Goal: Navigation & Orientation: Find specific page/section

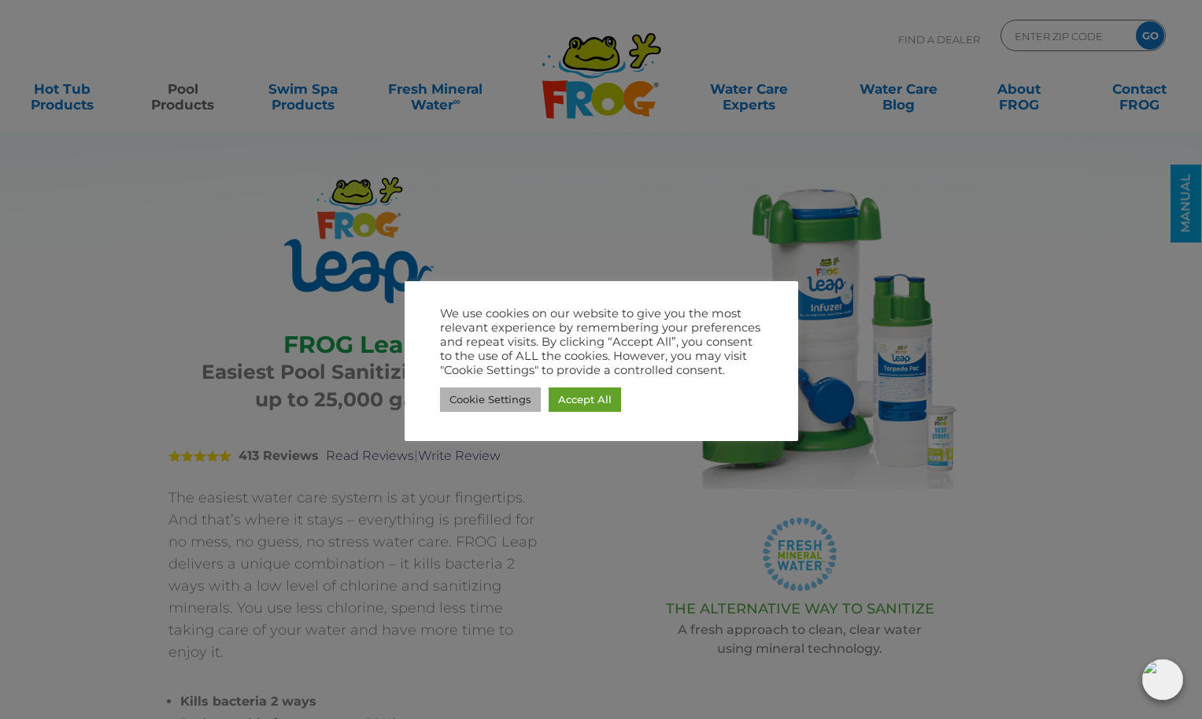
click at [522, 402] on link "Cookie Settings" at bounding box center [490, 399] width 101 height 24
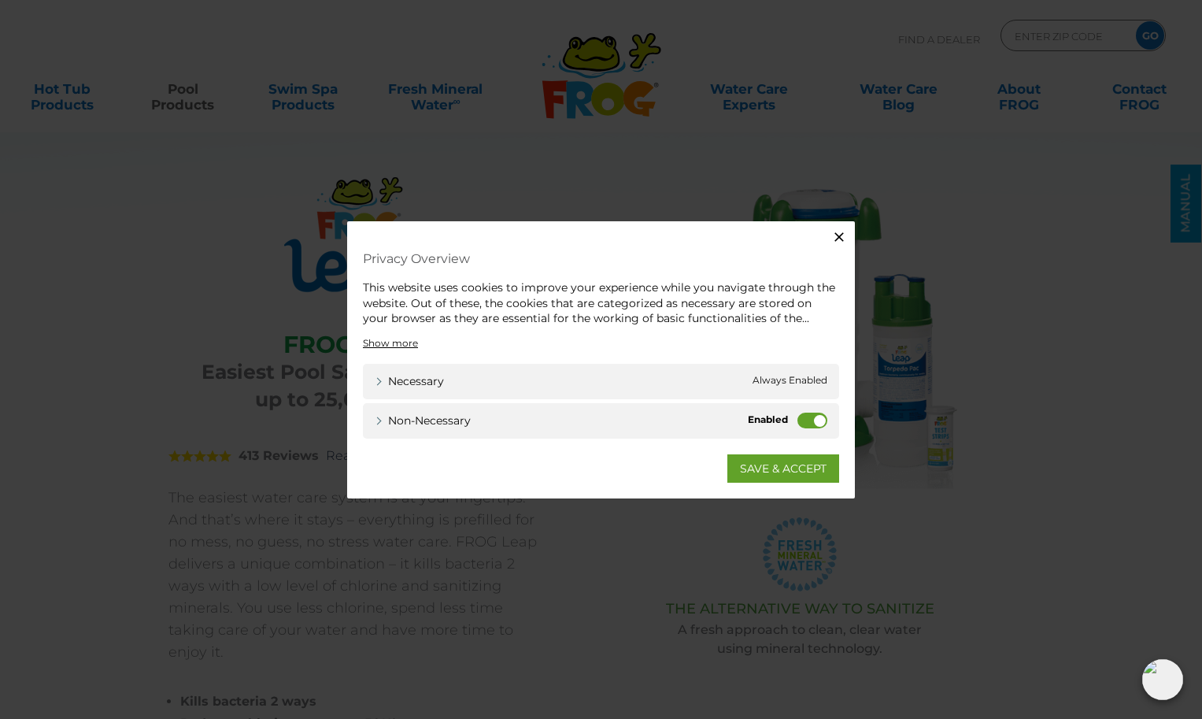
click at [805, 421] on label "Non-necessary" at bounding box center [813, 420] width 30 height 16
click at [0, 0] on input "Non-necessary" at bounding box center [0, 0] width 0 height 0
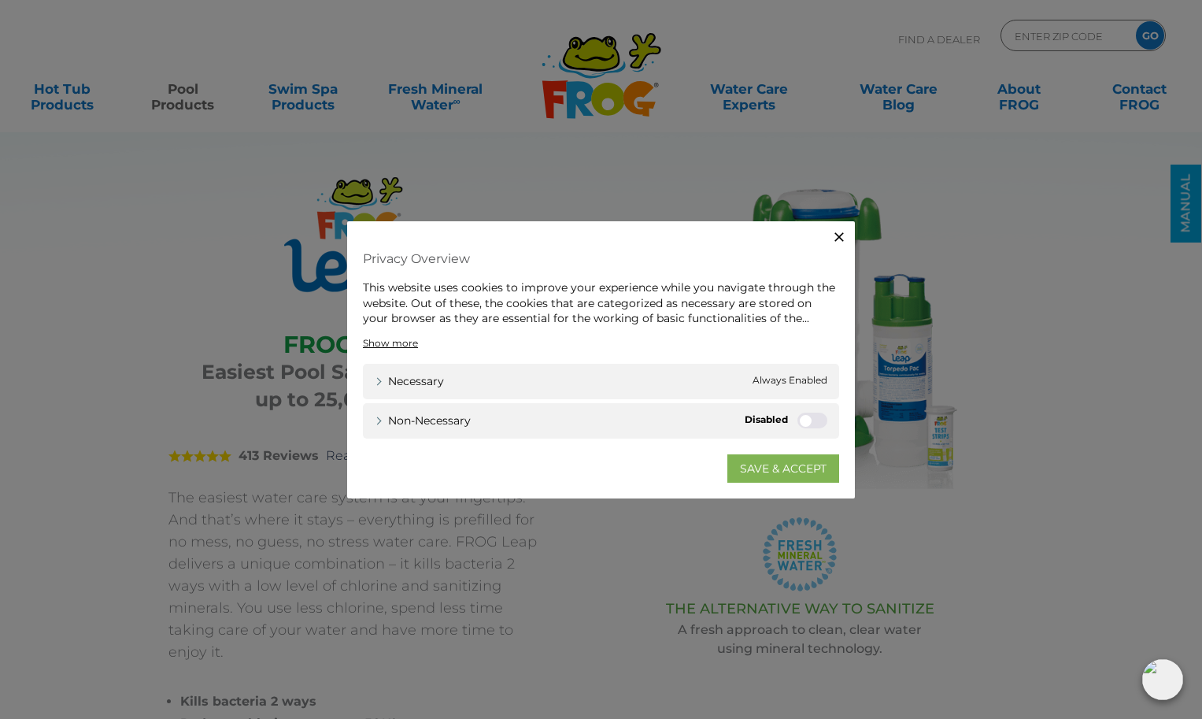
click at [799, 461] on link "SAVE & ACCEPT" at bounding box center [784, 468] width 112 height 28
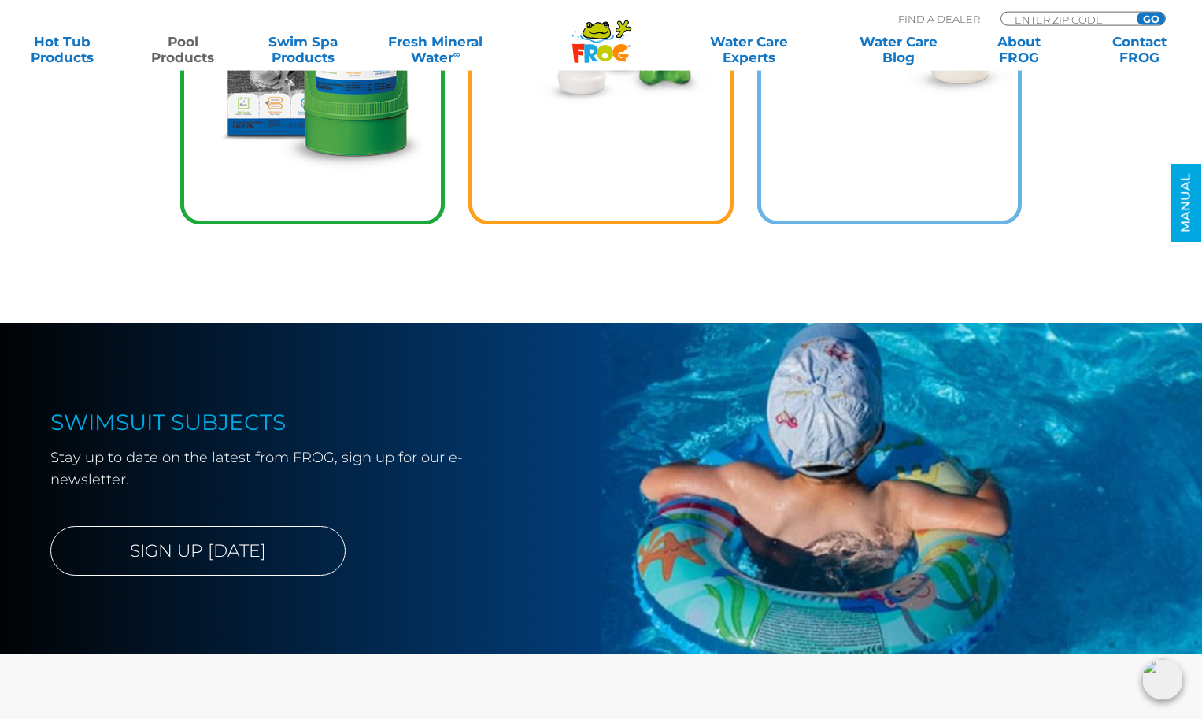
scroll to position [2731, 0]
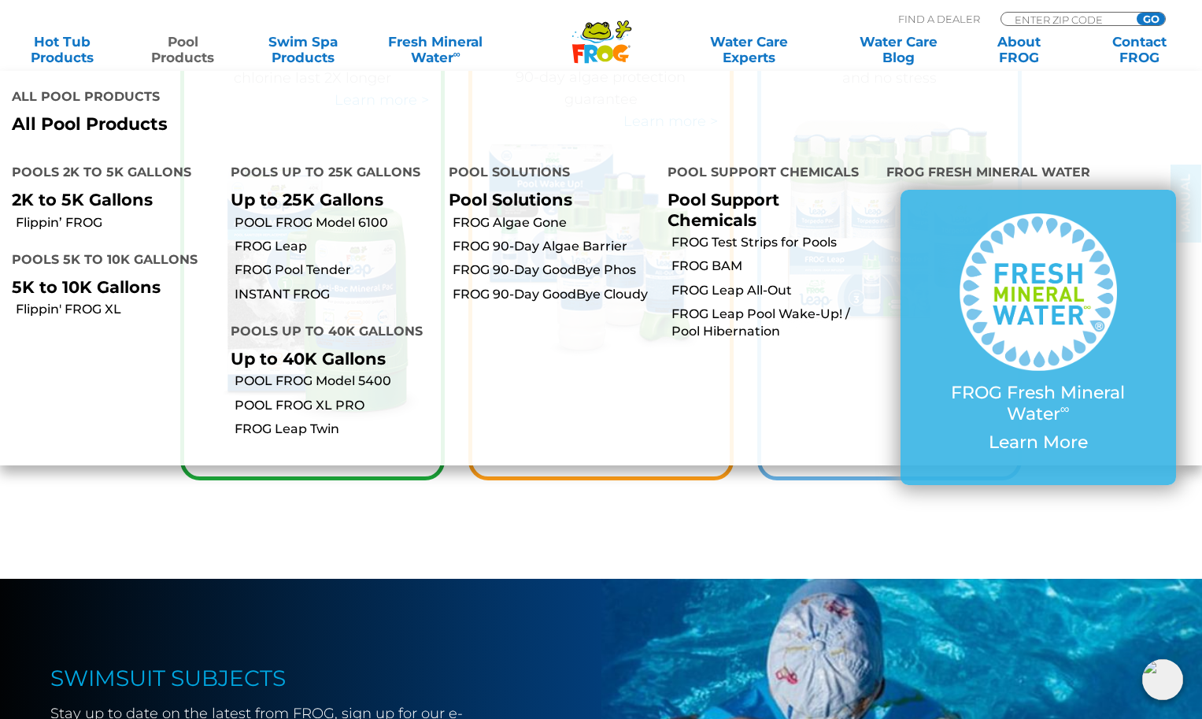
click at [183, 51] on link "Pool Products" at bounding box center [183, 49] width 94 height 31
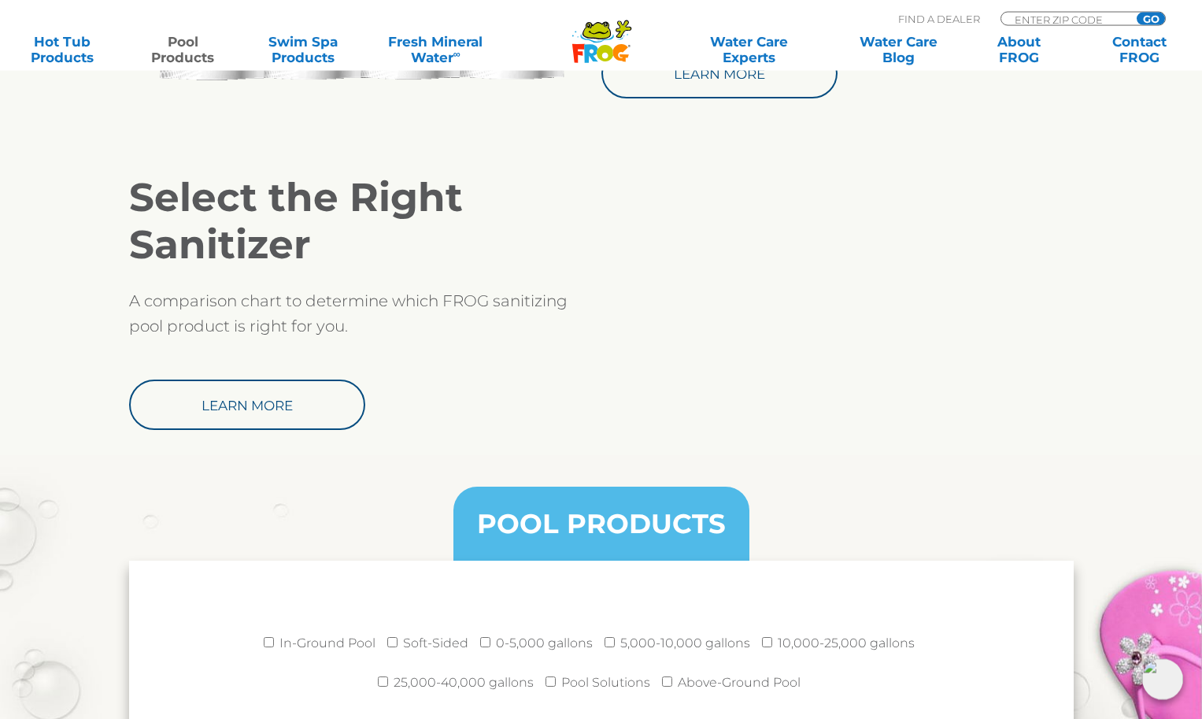
scroll to position [1623, 0]
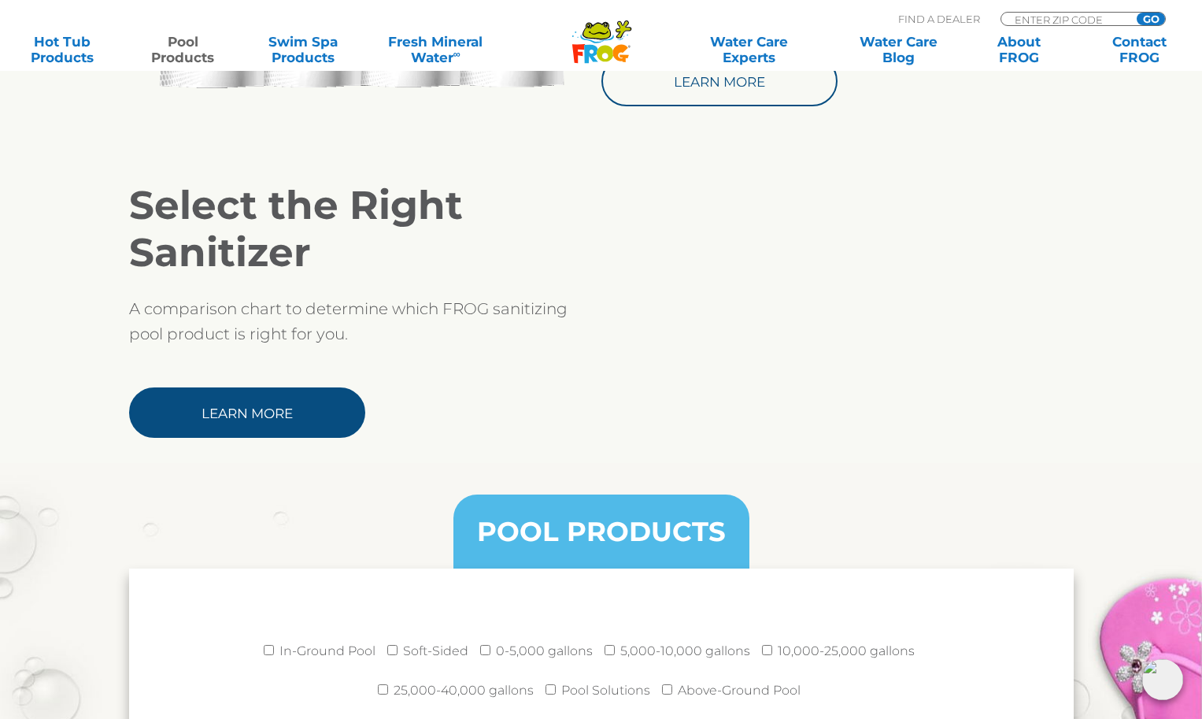
click at [316, 394] on link "Learn More" at bounding box center [247, 412] width 236 height 50
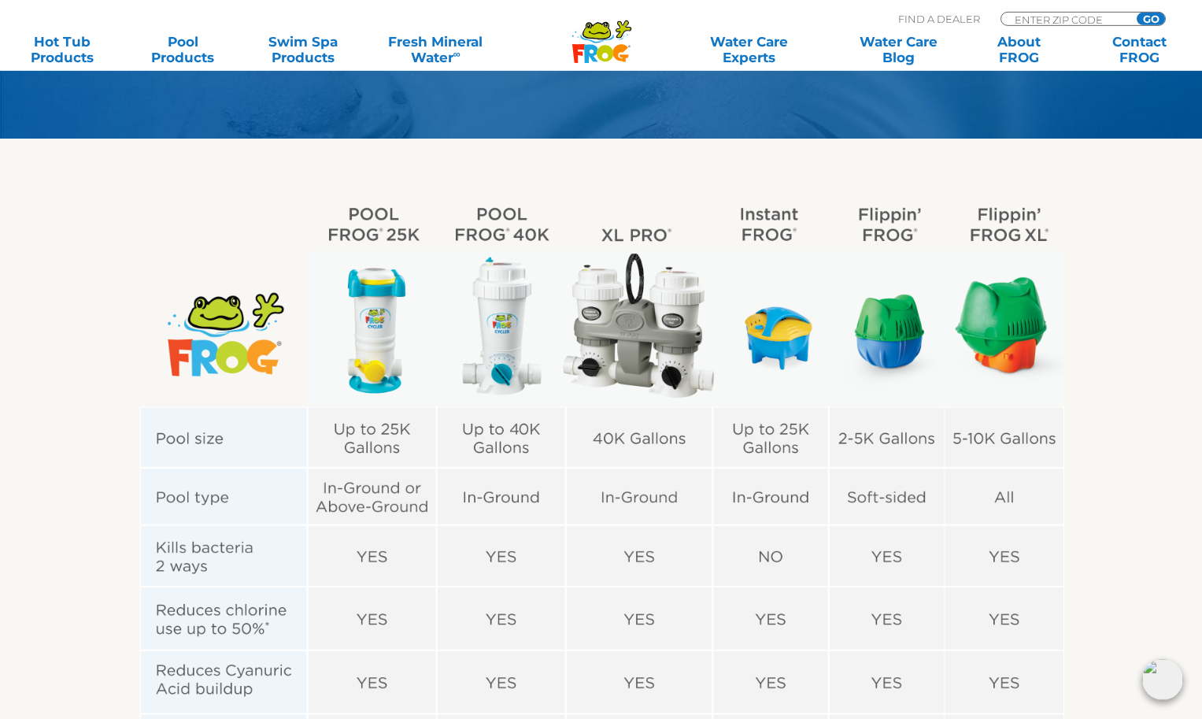
scroll to position [334, 0]
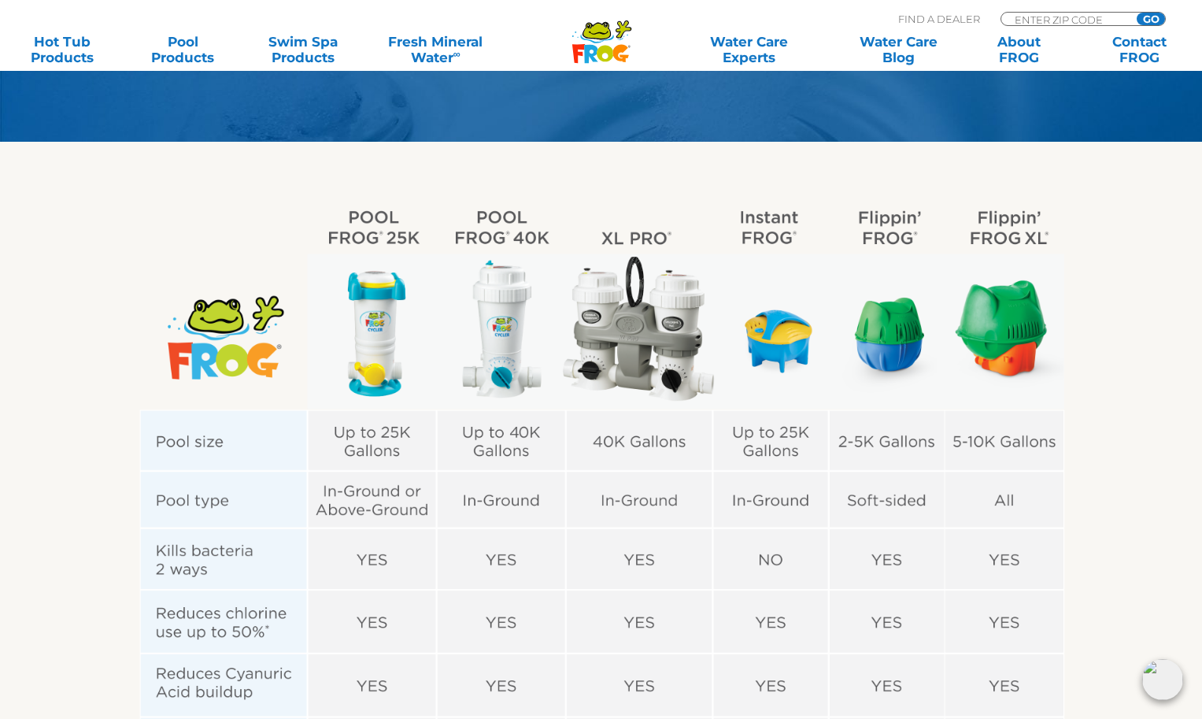
click at [371, 332] on img at bounding box center [601, 651] width 969 height 917
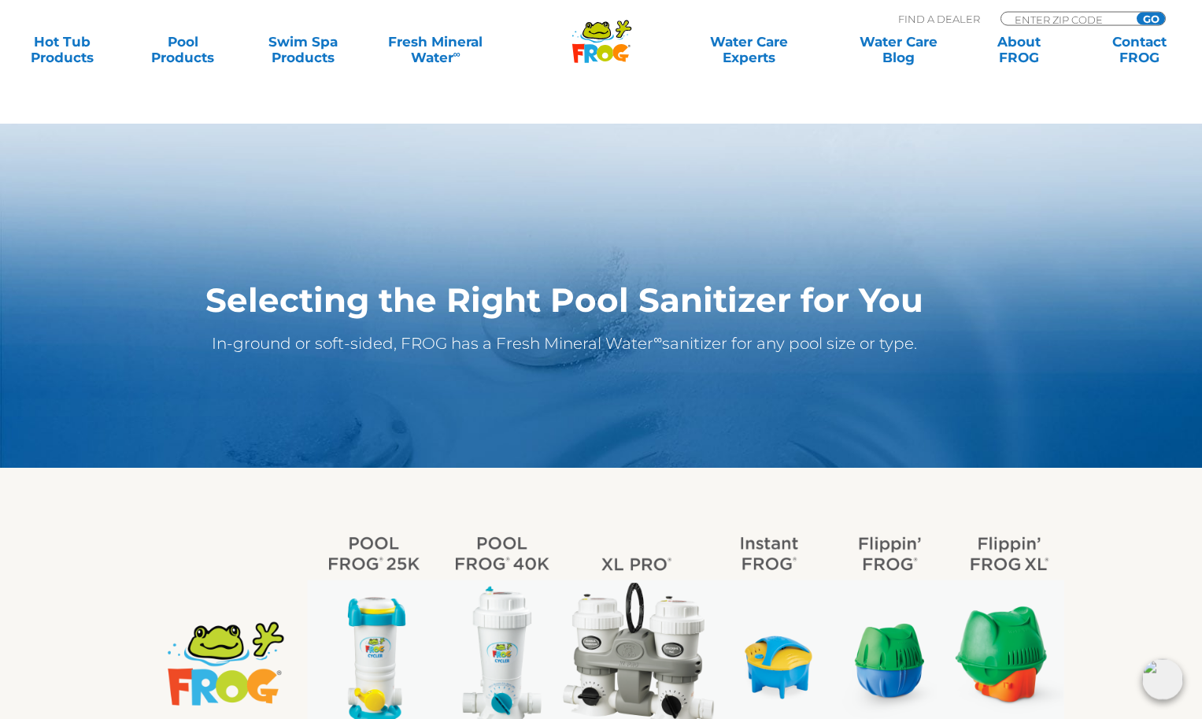
scroll to position [0, 0]
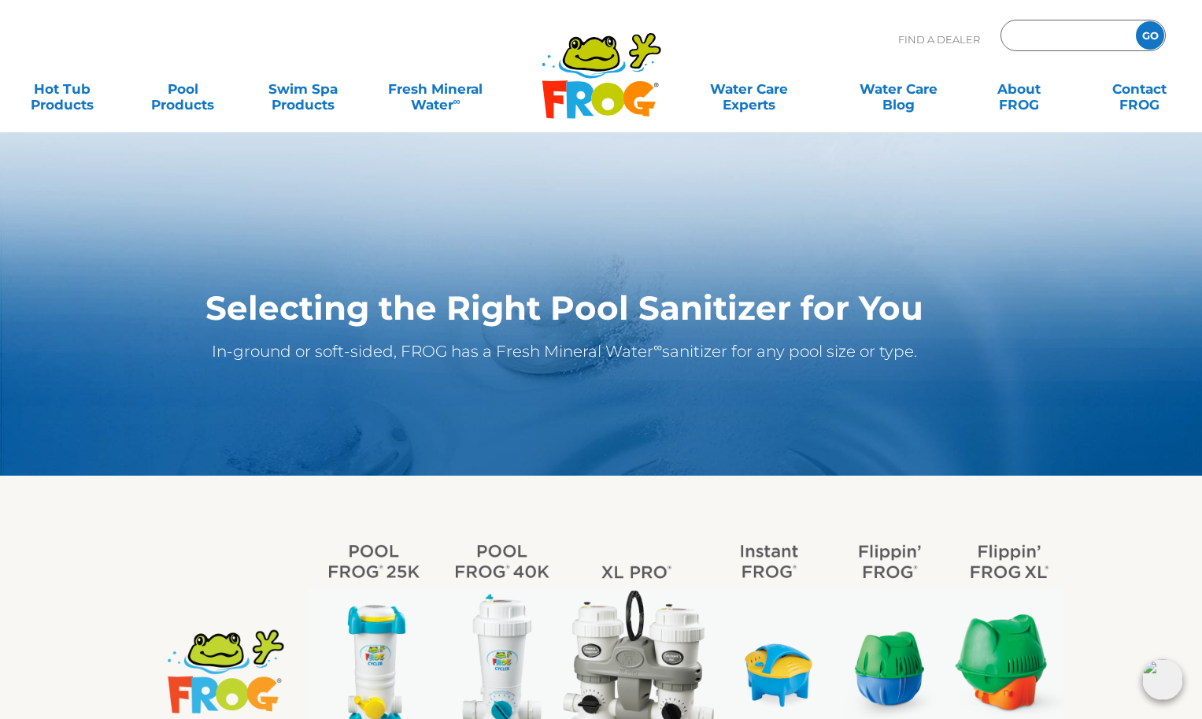
click at [1046, 35] on input "Zip Code Form" at bounding box center [1066, 35] width 106 height 23
type input "19355"
click at [1136, 21] on input "GO" at bounding box center [1150, 35] width 28 height 28
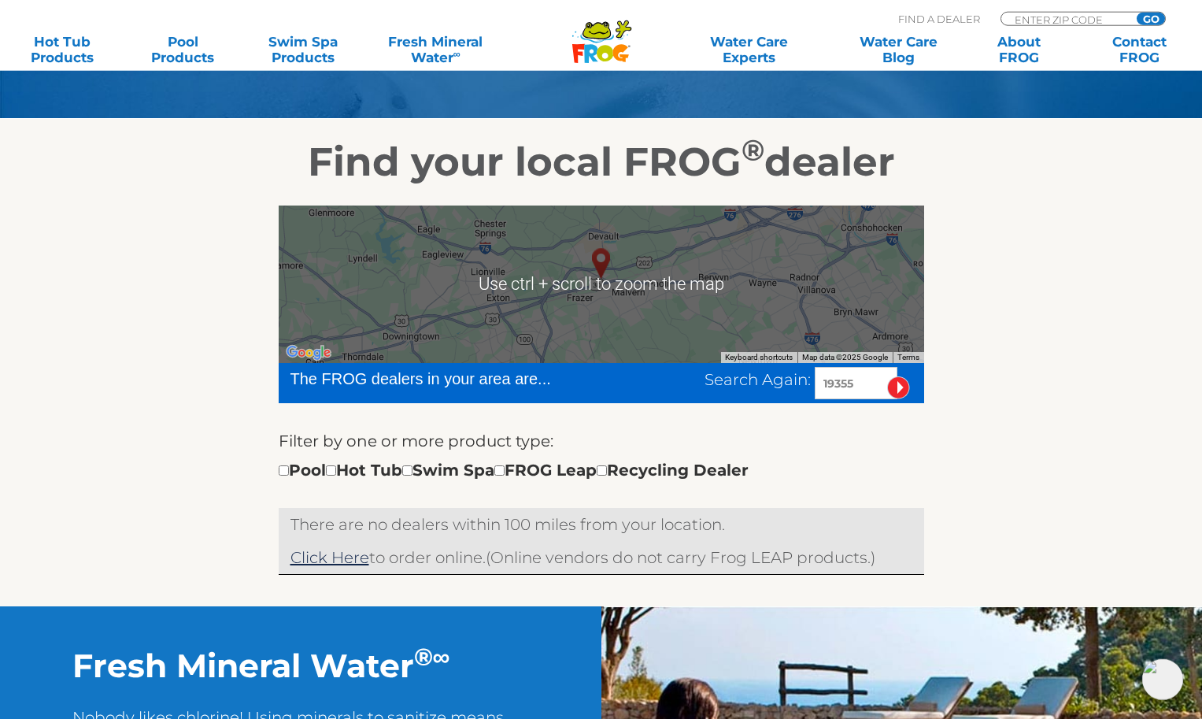
scroll to position [241, 0]
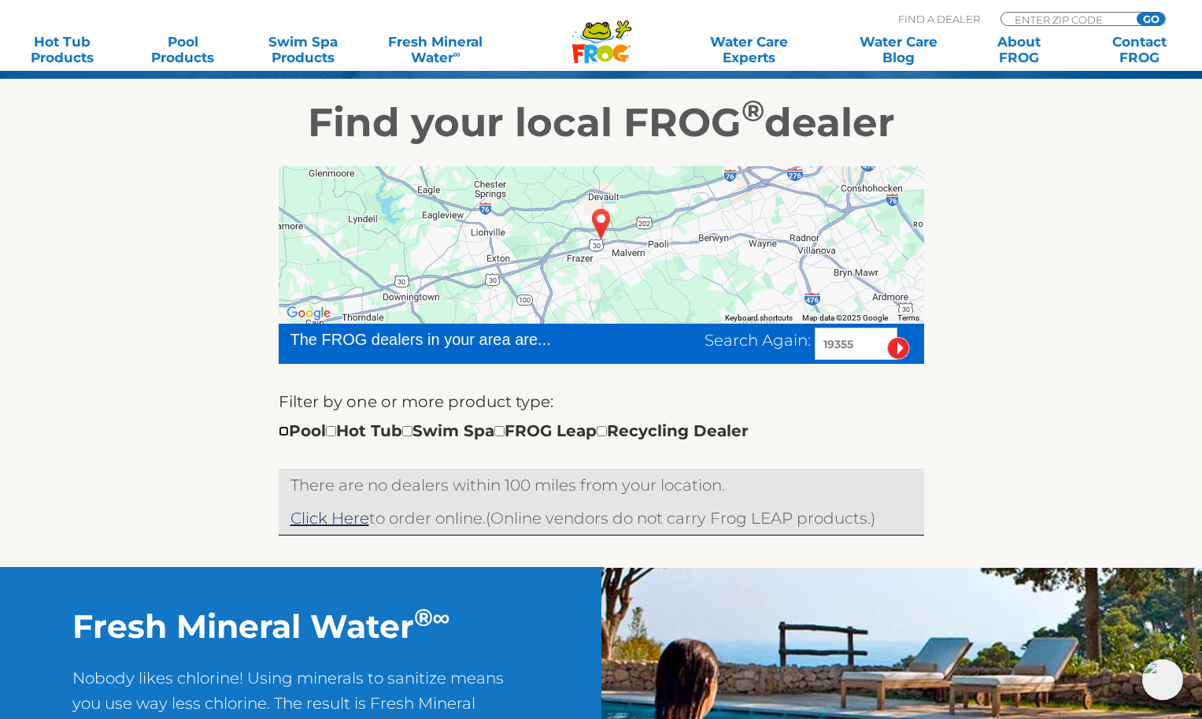
click at [282, 432] on input "checkbox" at bounding box center [284, 431] width 10 height 10
checkbox input "true"
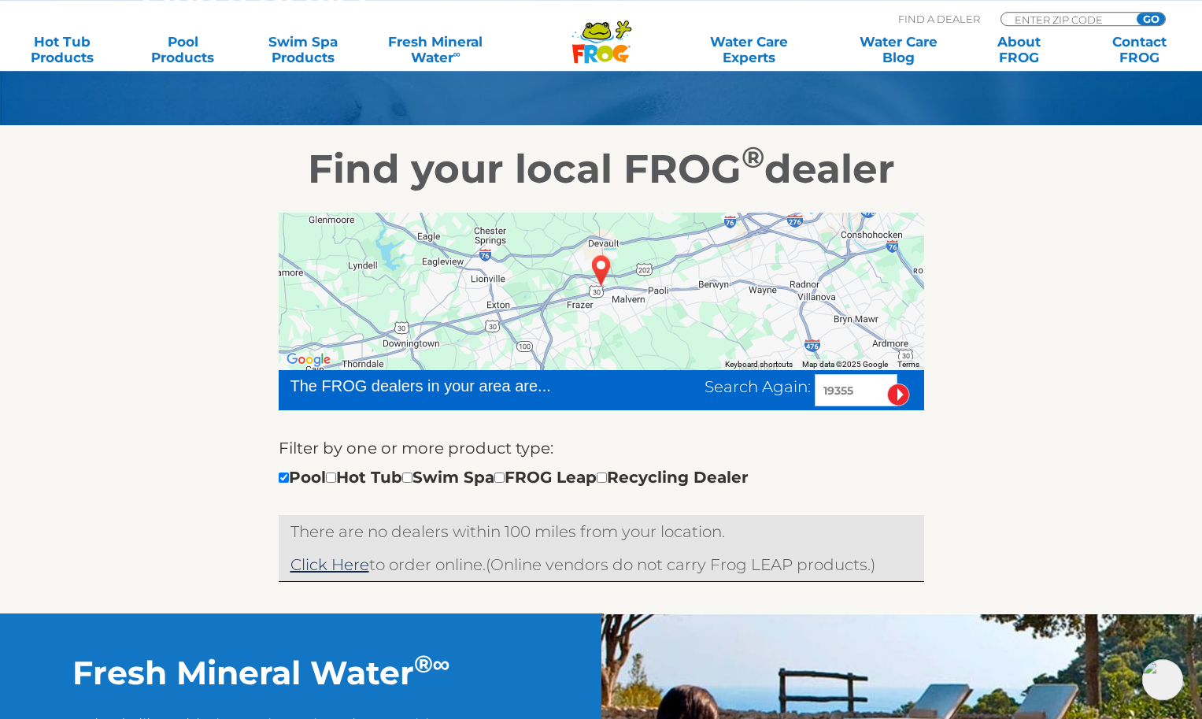
scroll to position [241, 0]
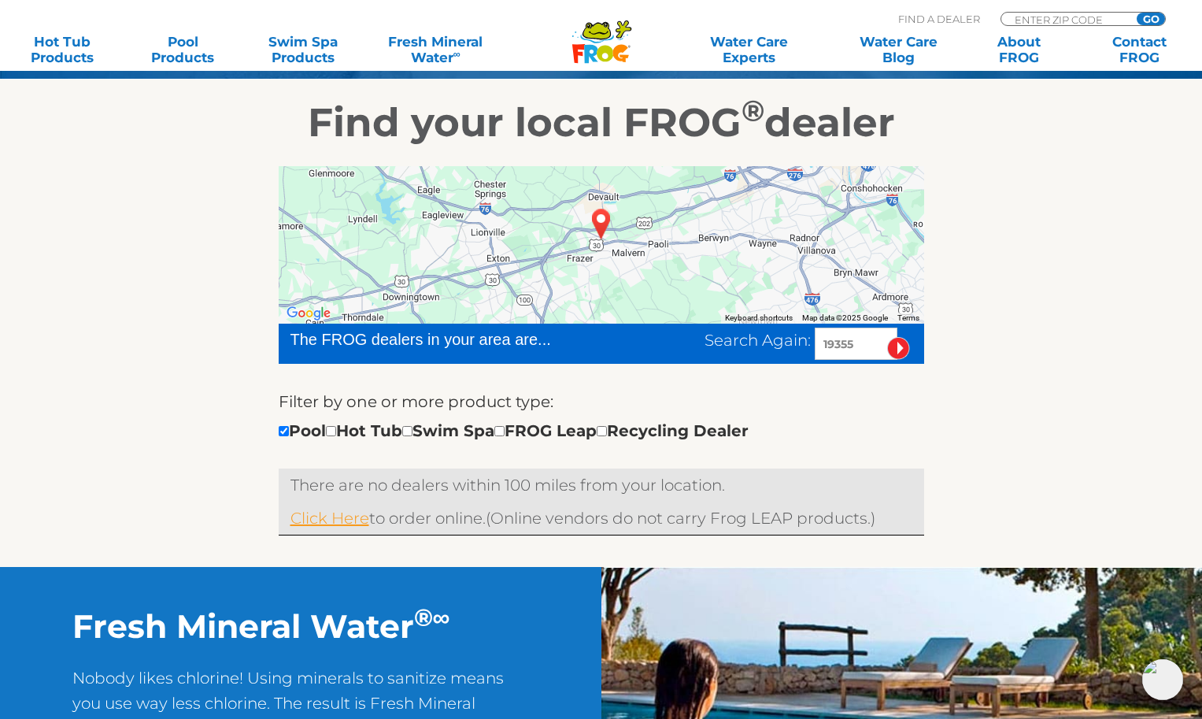
click at [346, 517] on link "Click Here" at bounding box center [330, 518] width 79 height 19
